Goal: Check status: Check status

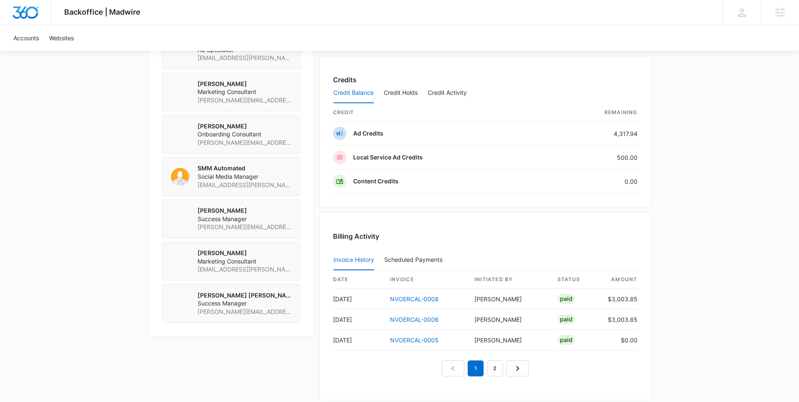
scroll to position [637, 0]
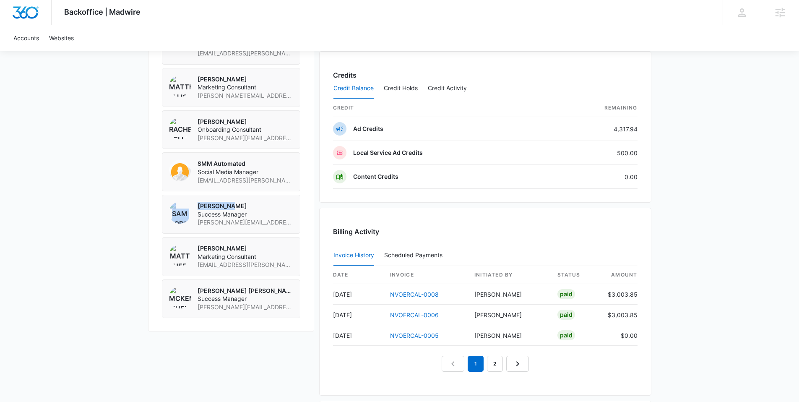
drag, startPoint x: 235, startPoint y: 206, endPoint x: 191, endPoint y: 205, distance: 44.0
click at [191, 205] on div "Sam Coduto Success Manager sam.coduto@madwire.com" at bounding box center [231, 214] width 124 height 25
drag, startPoint x: 236, startPoint y: 291, endPoint x: 181, endPoint y: 293, distance: 55.8
click at [181, 293] on div "McKenna Mueller Success Manager McKenna.Mueller@madwire.com" at bounding box center [231, 298] width 124 height 25
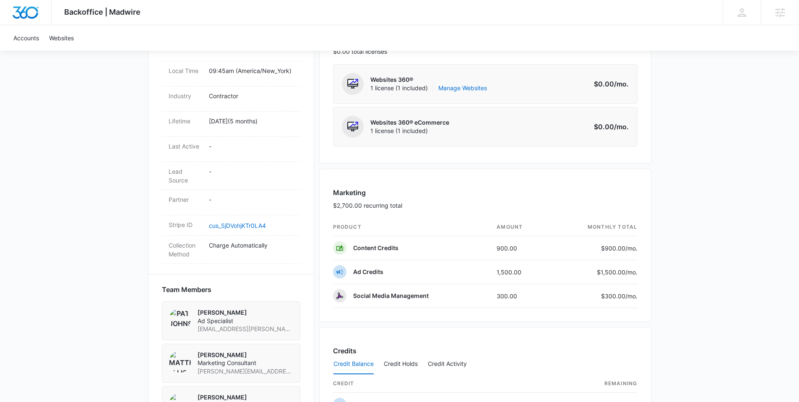
scroll to position [90, 0]
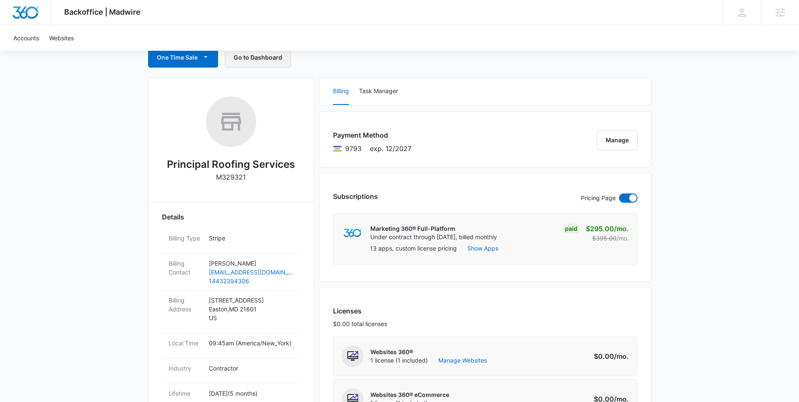
click at [257, 55] on button "Go to Dashboard" at bounding box center [258, 57] width 66 height 20
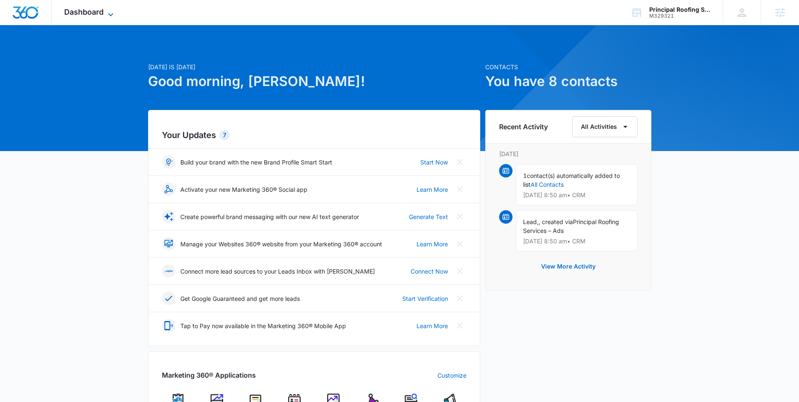
click at [106, 13] on icon at bounding box center [111, 15] width 10 height 10
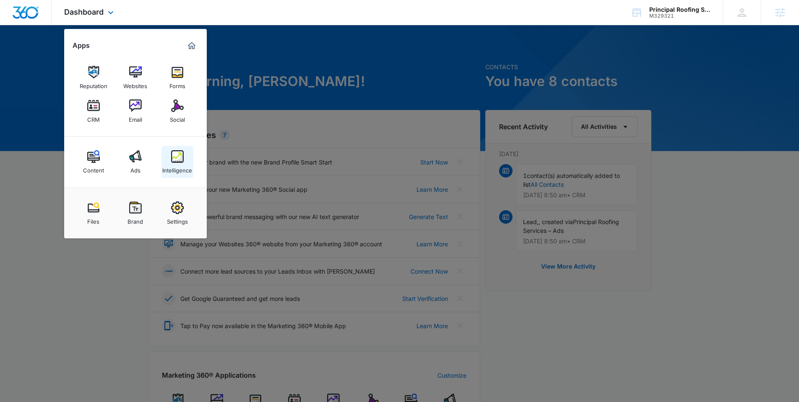
click at [185, 159] on link "Intelligence" at bounding box center [177, 162] width 32 height 32
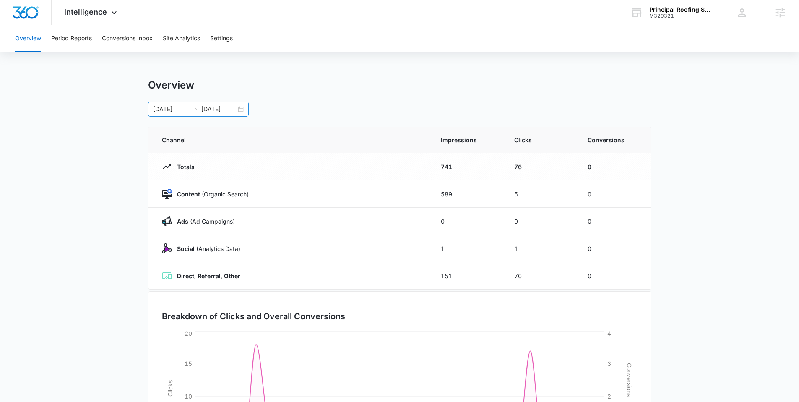
click at [236, 107] on input "10/06/2025" at bounding box center [218, 108] width 35 height 9
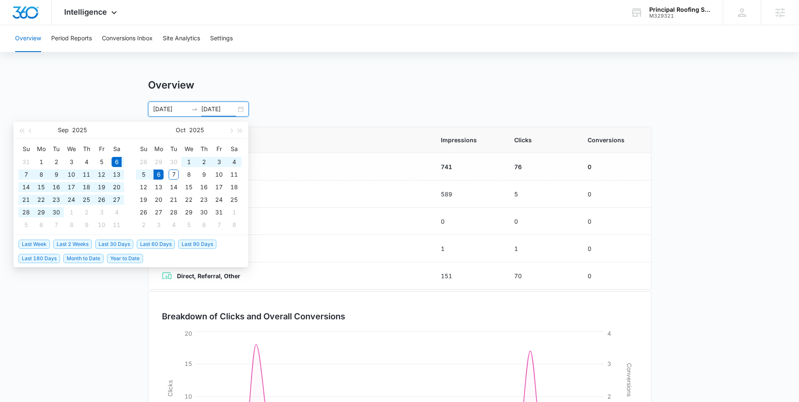
click at [237, 109] on div "09/06/2025 10/06/2025" at bounding box center [198, 108] width 101 height 15
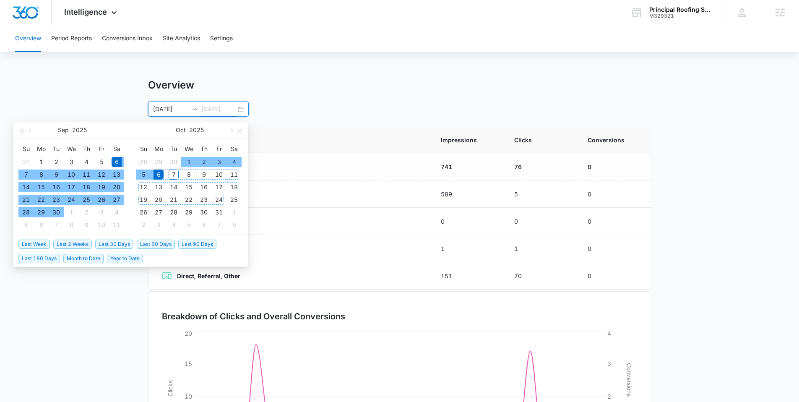
type input "10/06/2025"
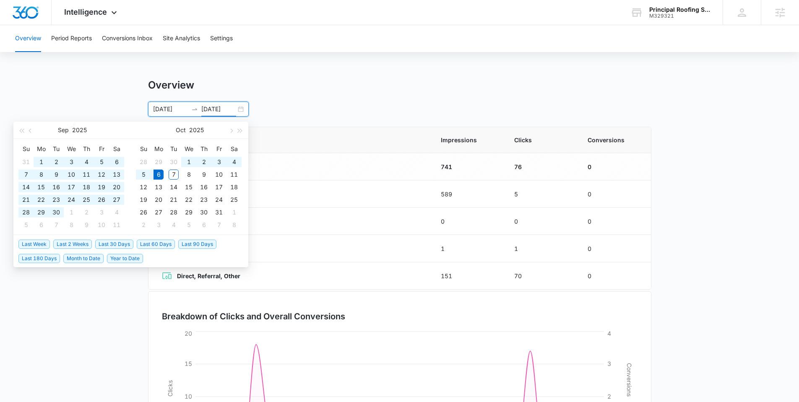
click at [151, 245] on span "Last 60 Days" at bounding box center [156, 243] width 38 height 9
type input "08/07/2025"
